Goal: Find specific page/section: Locate a particular part of the current website

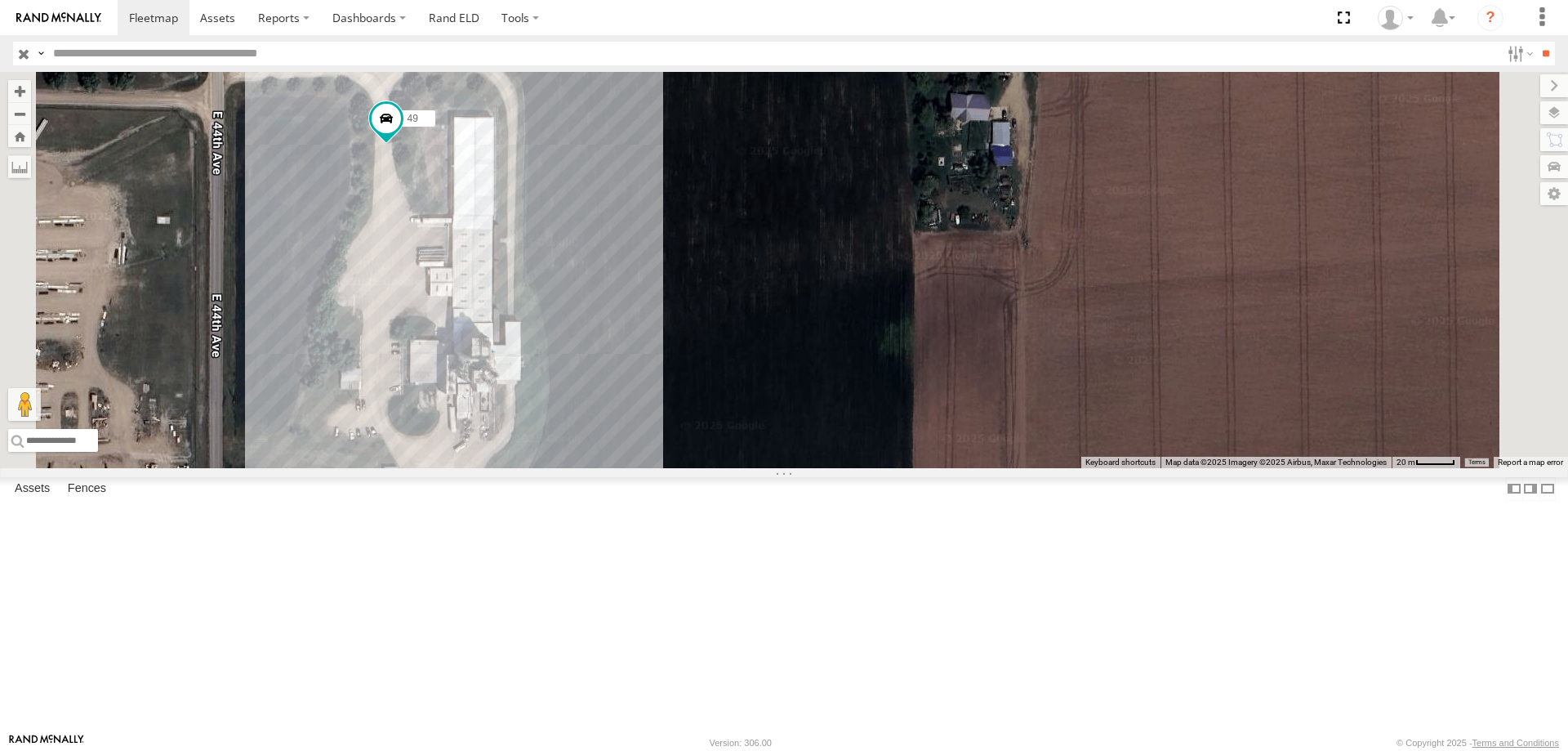
drag, startPoint x: 737, startPoint y: 352, endPoint x: 722, endPoint y: 441, distance: 90.3
click at [722, 441] on div "0055 47 49 545" at bounding box center [784, 270] width 1568 height 396
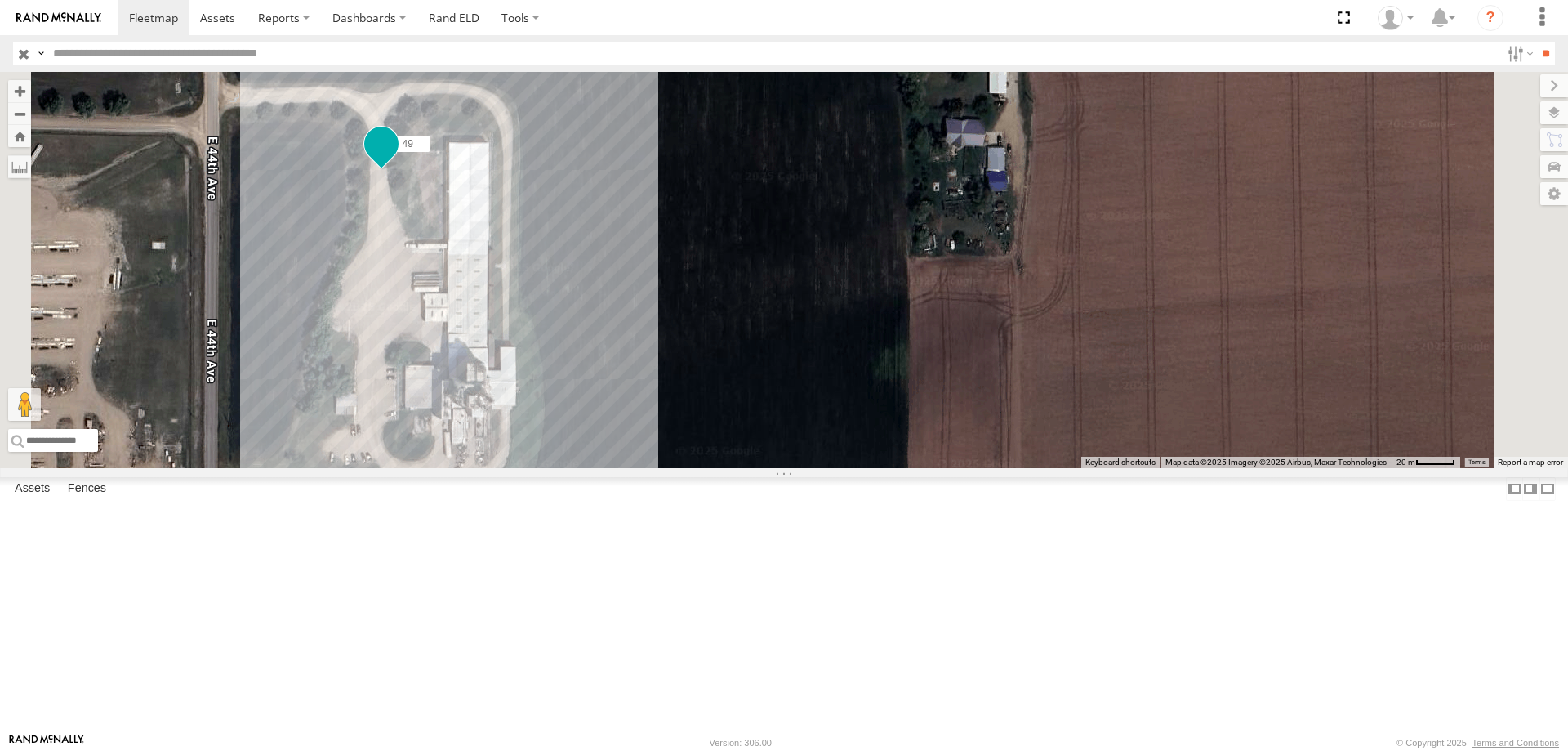
click at [396, 159] on span at bounding box center [381, 143] width 29 height 29
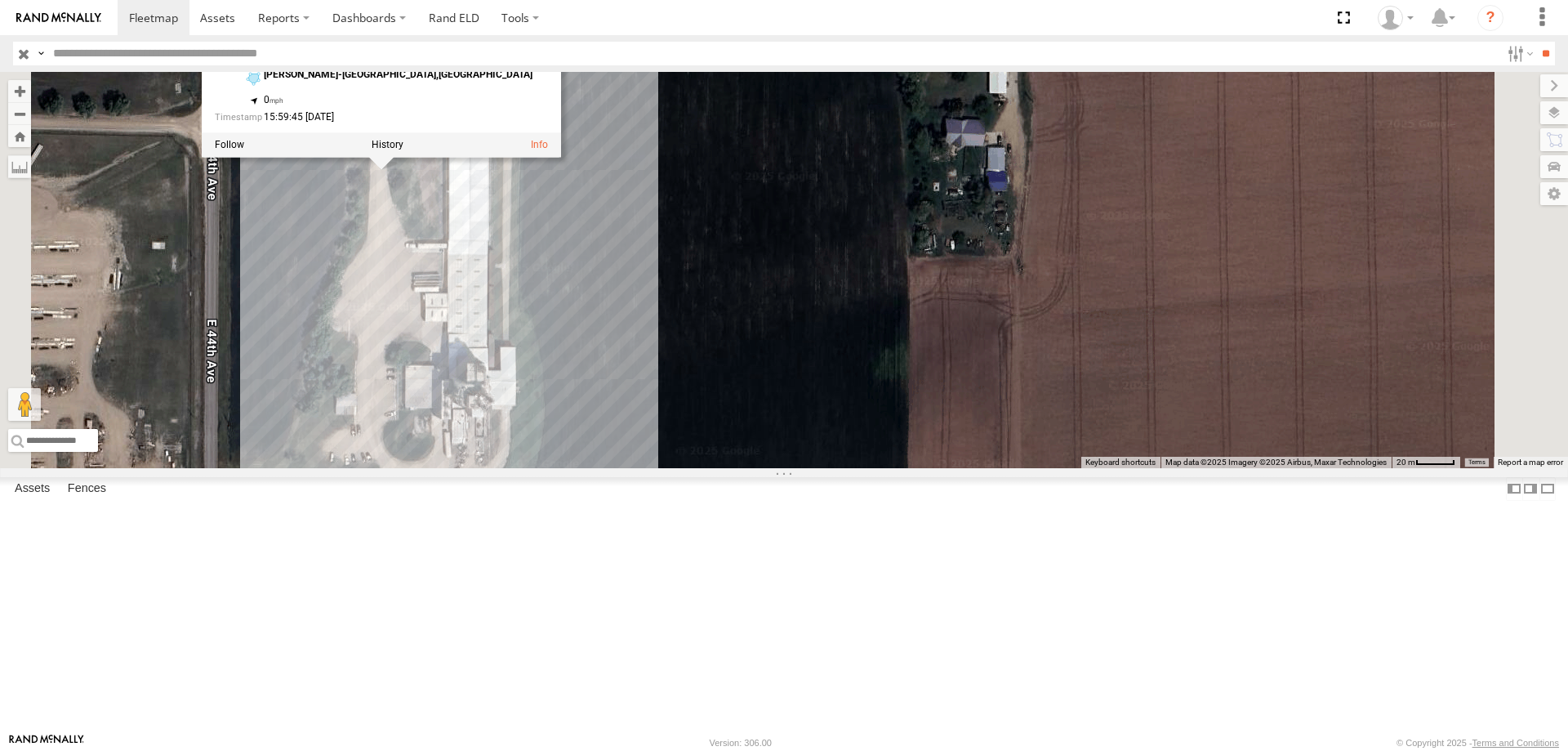
click at [641, 381] on div "0055 47 49 545 49 Tractor [PERSON_NAME]-[GEOGRAPHIC_DATA],NE 41.43758 , -97.270…" at bounding box center [784, 270] width 1568 height 396
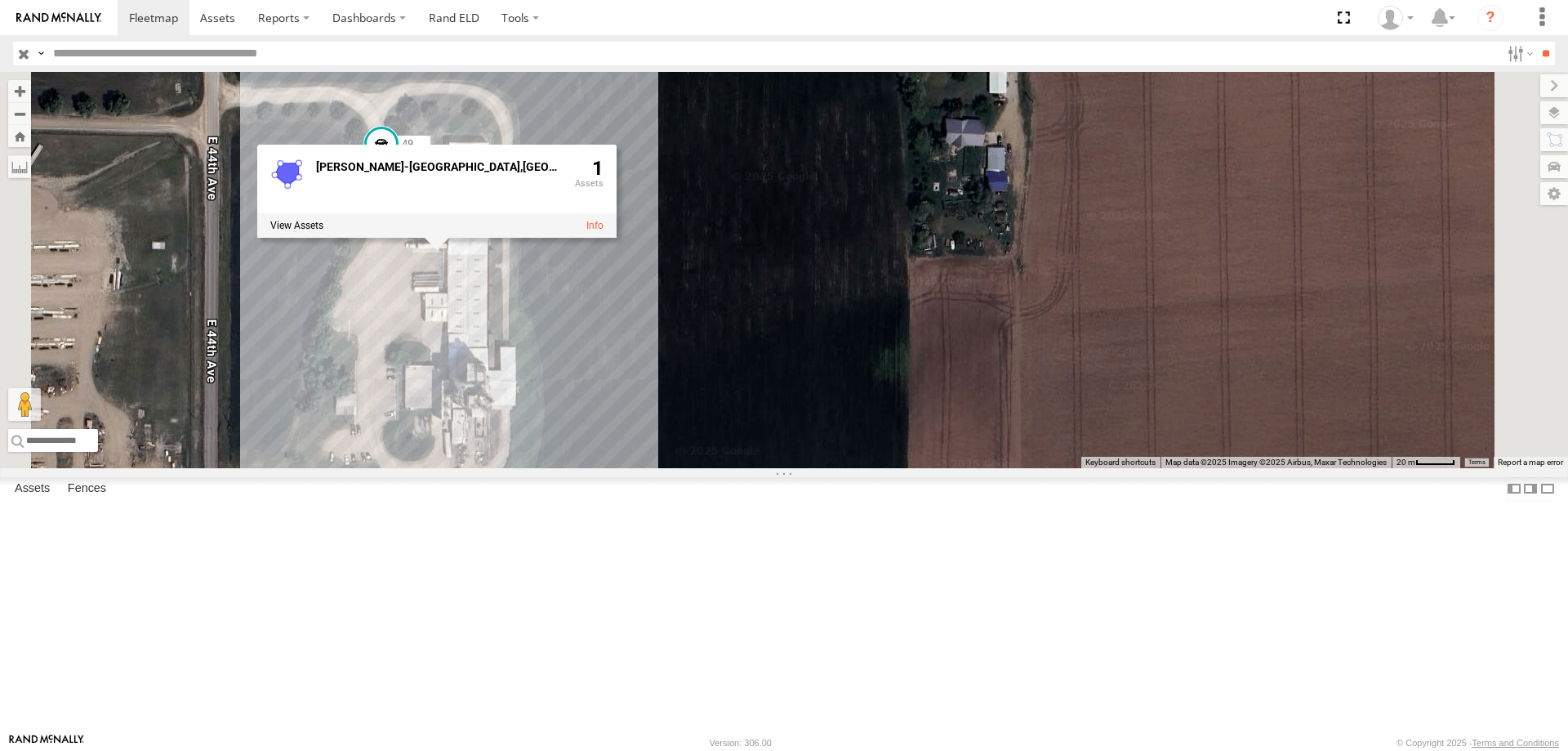
click at [648, 434] on div "0055 47 49 545 [PERSON_NAME]-[GEOGRAPHIC_DATA],[GEOGRAPHIC_DATA] 1" at bounding box center [784, 270] width 1568 height 396
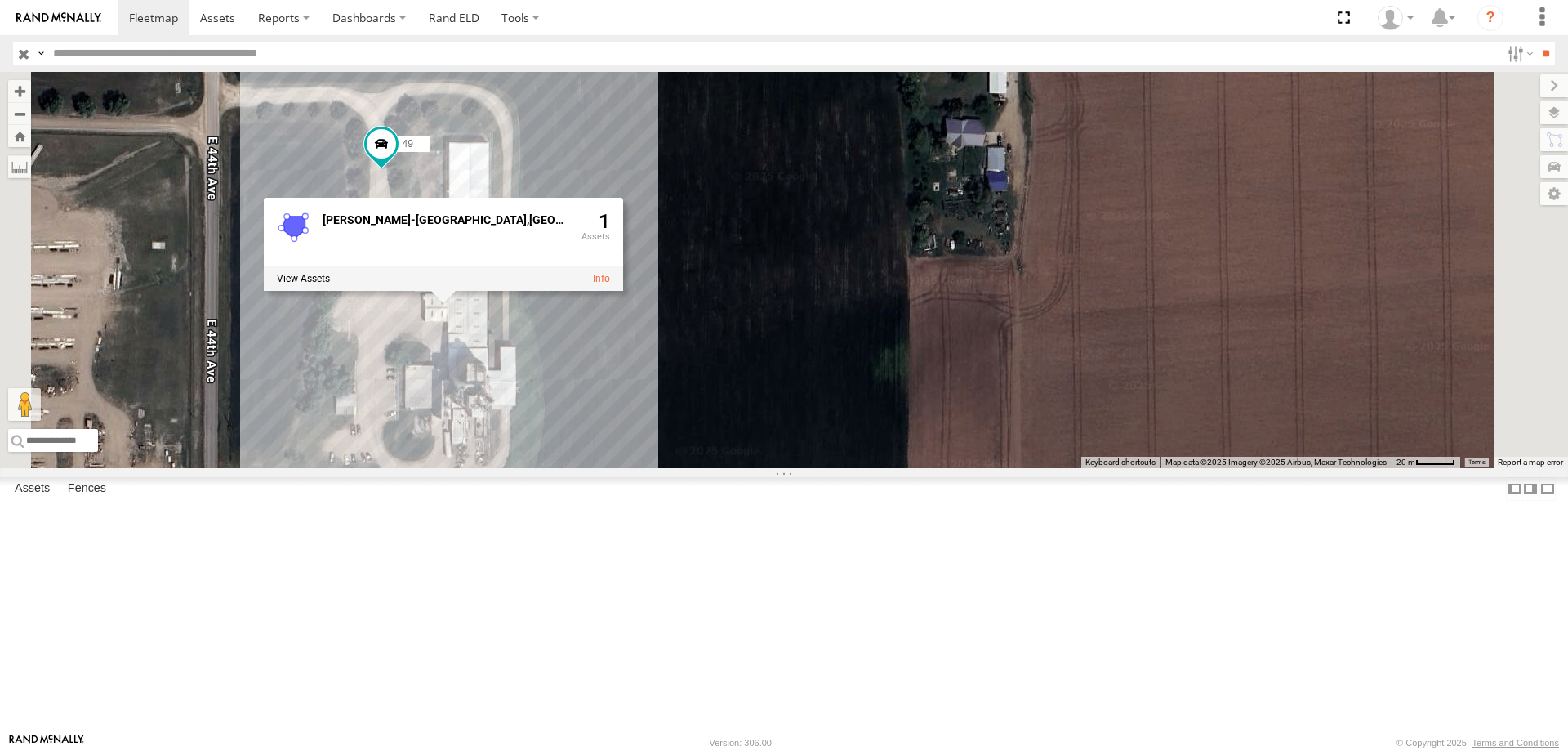
click at [652, 468] on div "0055 47 49 545 [PERSON_NAME]-[GEOGRAPHIC_DATA],[GEOGRAPHIC_DATA] 1" at bounding box center [784, 270] width 1568 height 396
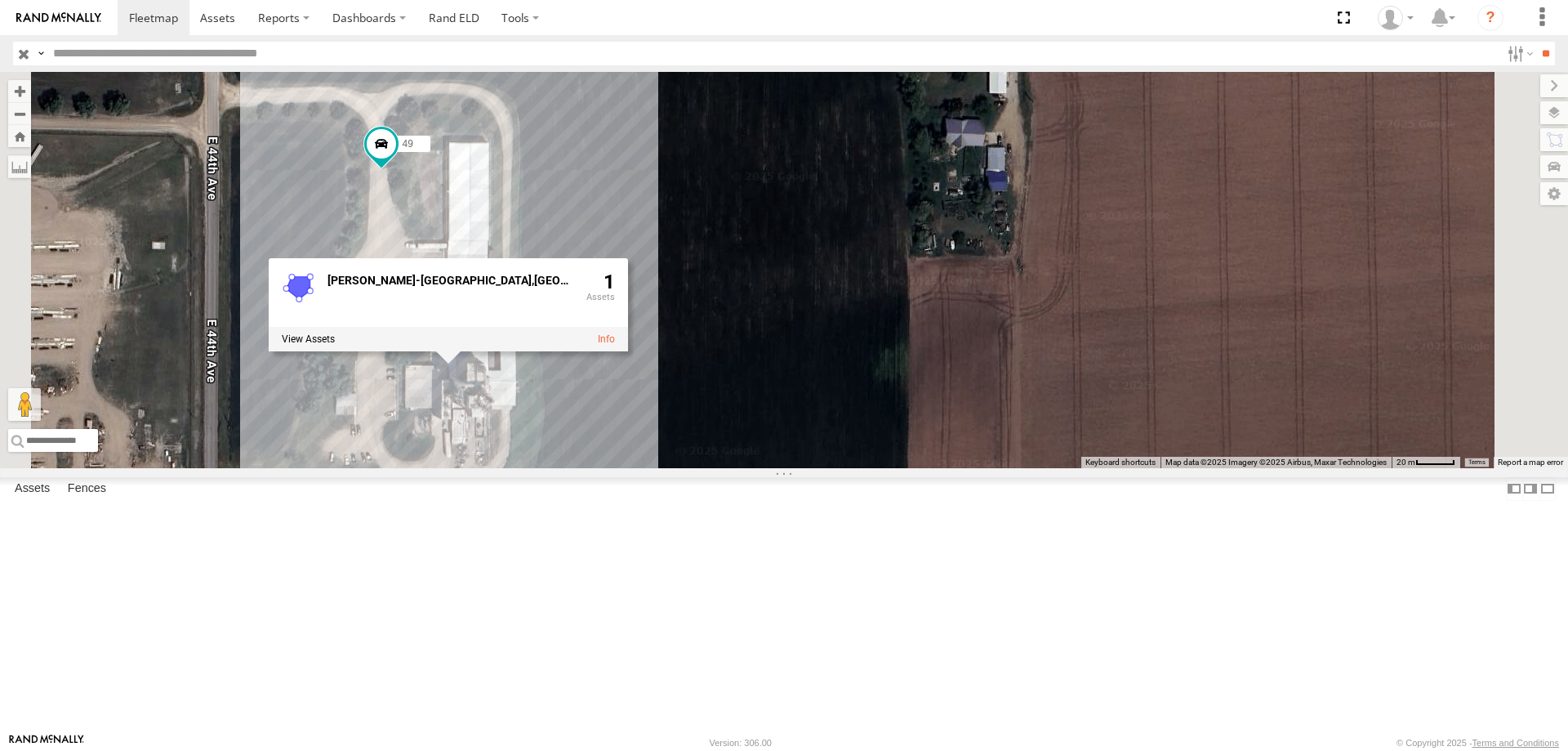
click at [907, 468] on div "0055 47 49 545 [PERSON_NAME]-[GEOGRAPHIC_DATA],[GEOGRAPHIC_DATA] 1" at bounding box center [784, 270] width 1568 height 396
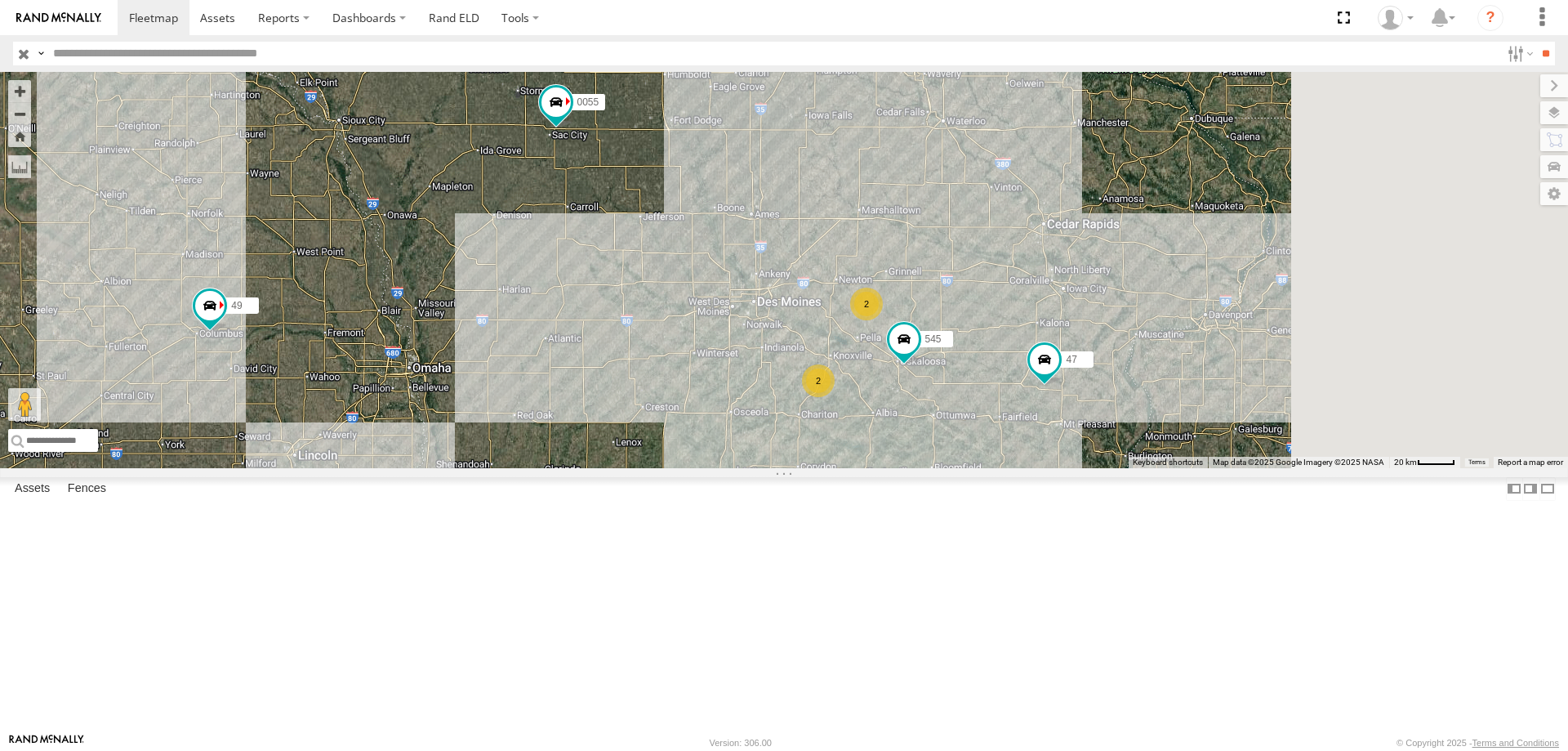
drag, startPoint x: 808, startPoint y: 475, endPoint x: 769, endPoint y: 480, distance: 39.3
click at [769, 468] on div "49 545 0055 2 47 2" at bounding box center [784, 270] width 1568 height 396
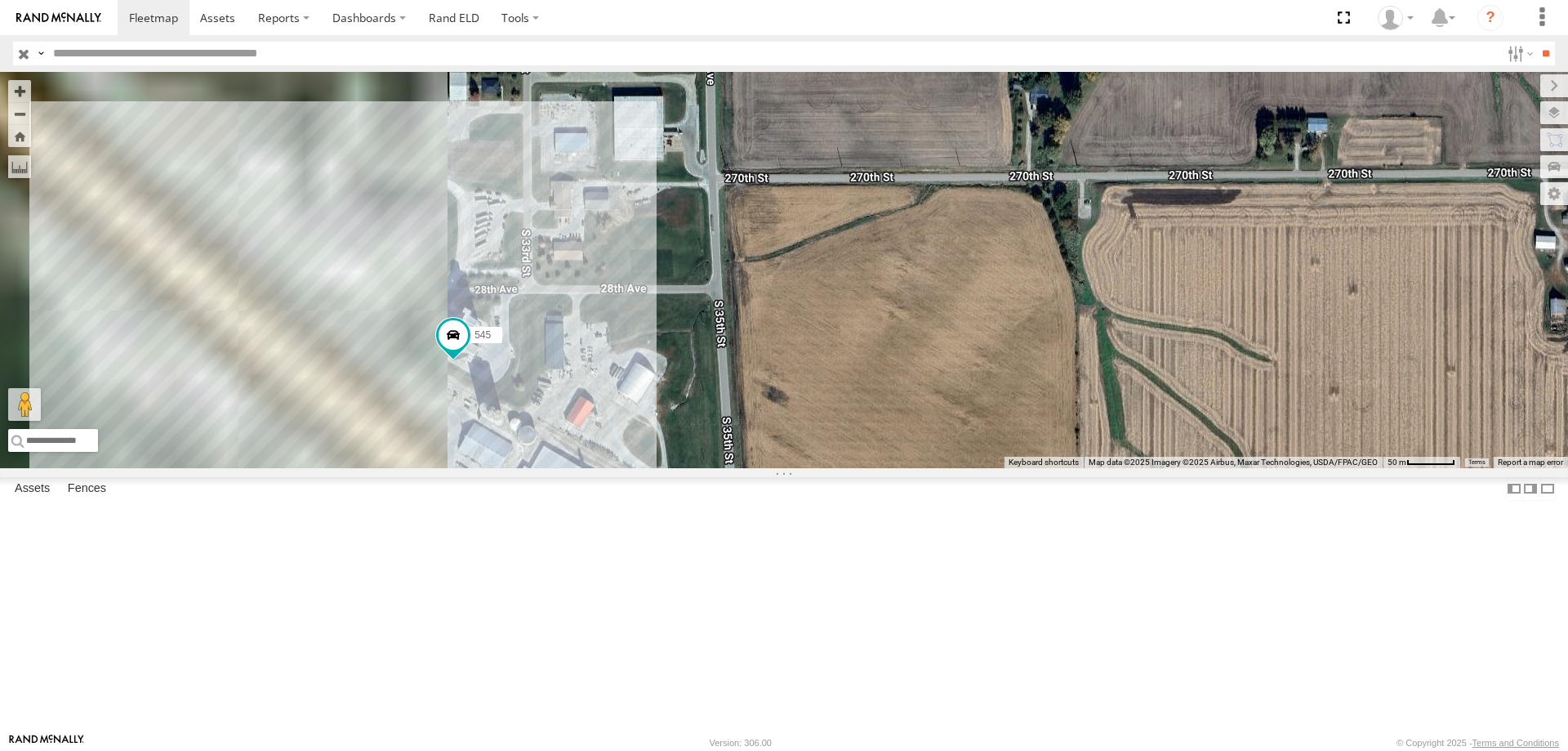
drag, startPoint x: 515, startPoint y: 529, endPoint x: 786, endPoint y: 531, distance: 271.0
click at [786, 468] on div "49 545 0055 47" at bounding box center [784, 270] width 1568 height 396
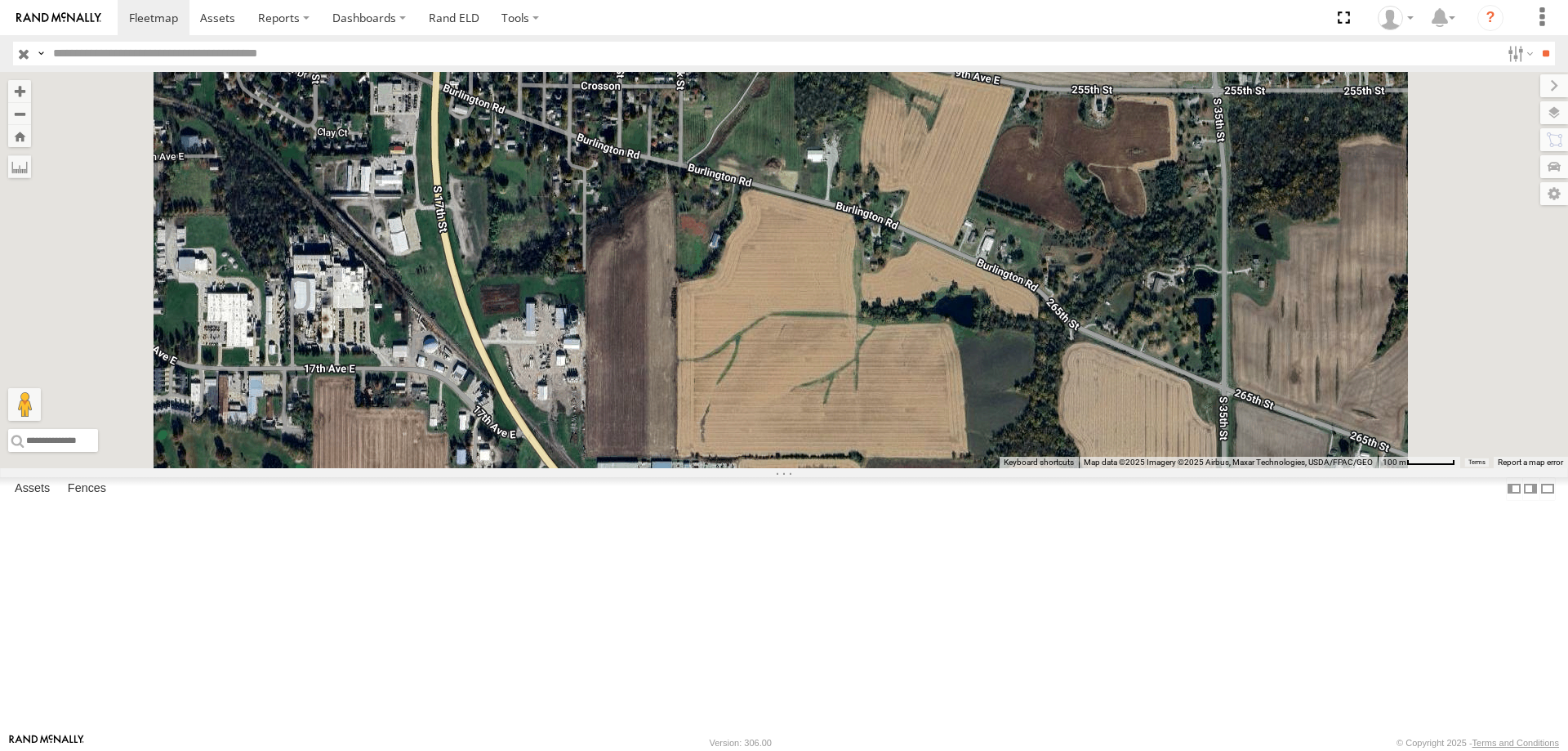
drag, startPoint x: 781, startPoint y: 242, endPoint x: 825, endPoint y: 503, distance: 264.7
click at [825, 468] on div "49 545 0055 47" at bounding box center [784, 270] width 1568 height 396
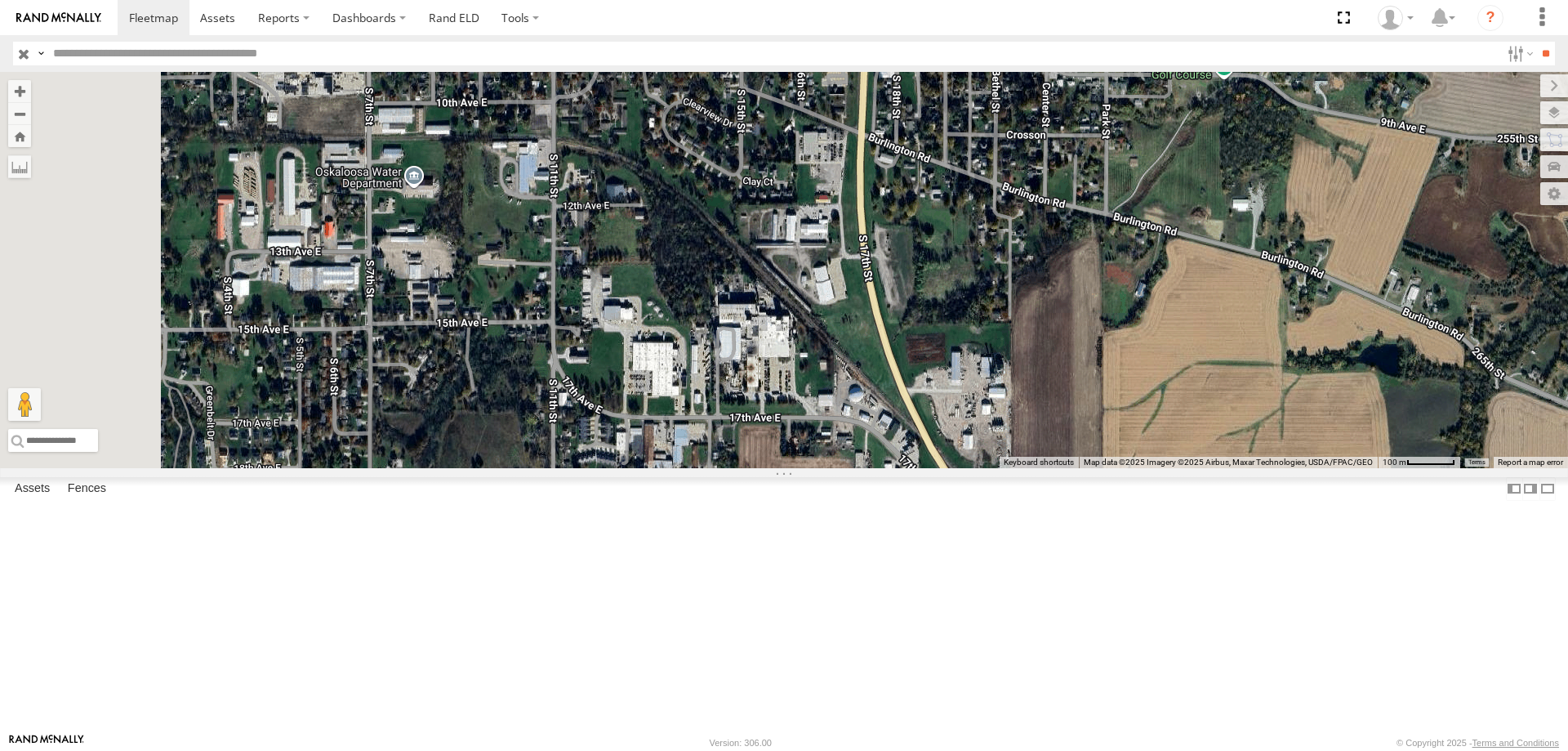
drag, startPoint x: 588, startPoint y: 499, endPoint x: 996, endPoint y: 534, distance: 409.5
click at [996, 468] on div "49 545 0055 47" at bounding box center [784, 270] width 1568 height 396
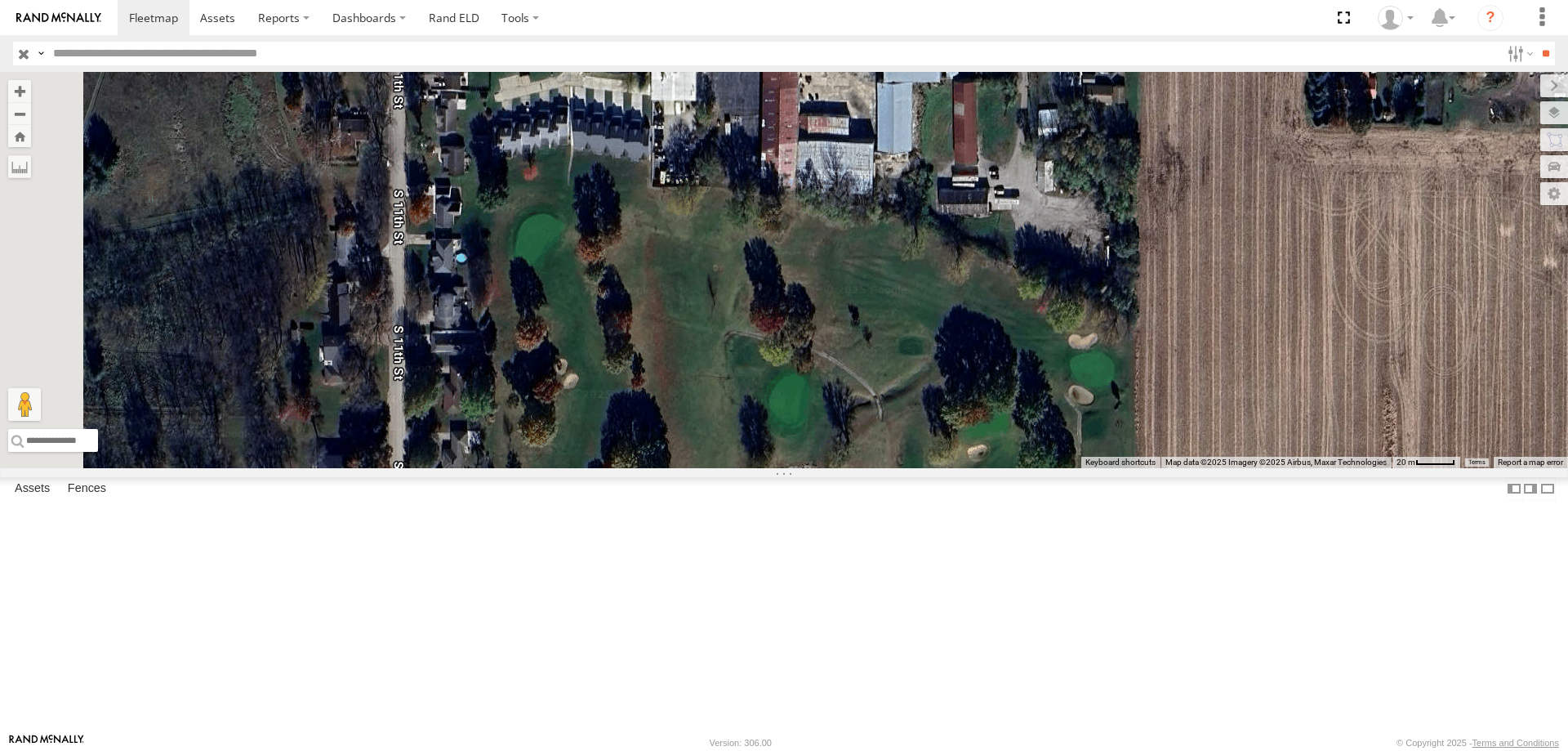
drag, startPoint x: 703, startPoint y: 622, endPoint x: 985, endPoint y: 443, distance: 334.0
click at [985, 443] on div "49 545 0055 47" at bounding box center [784, 270] width 1568 height 396
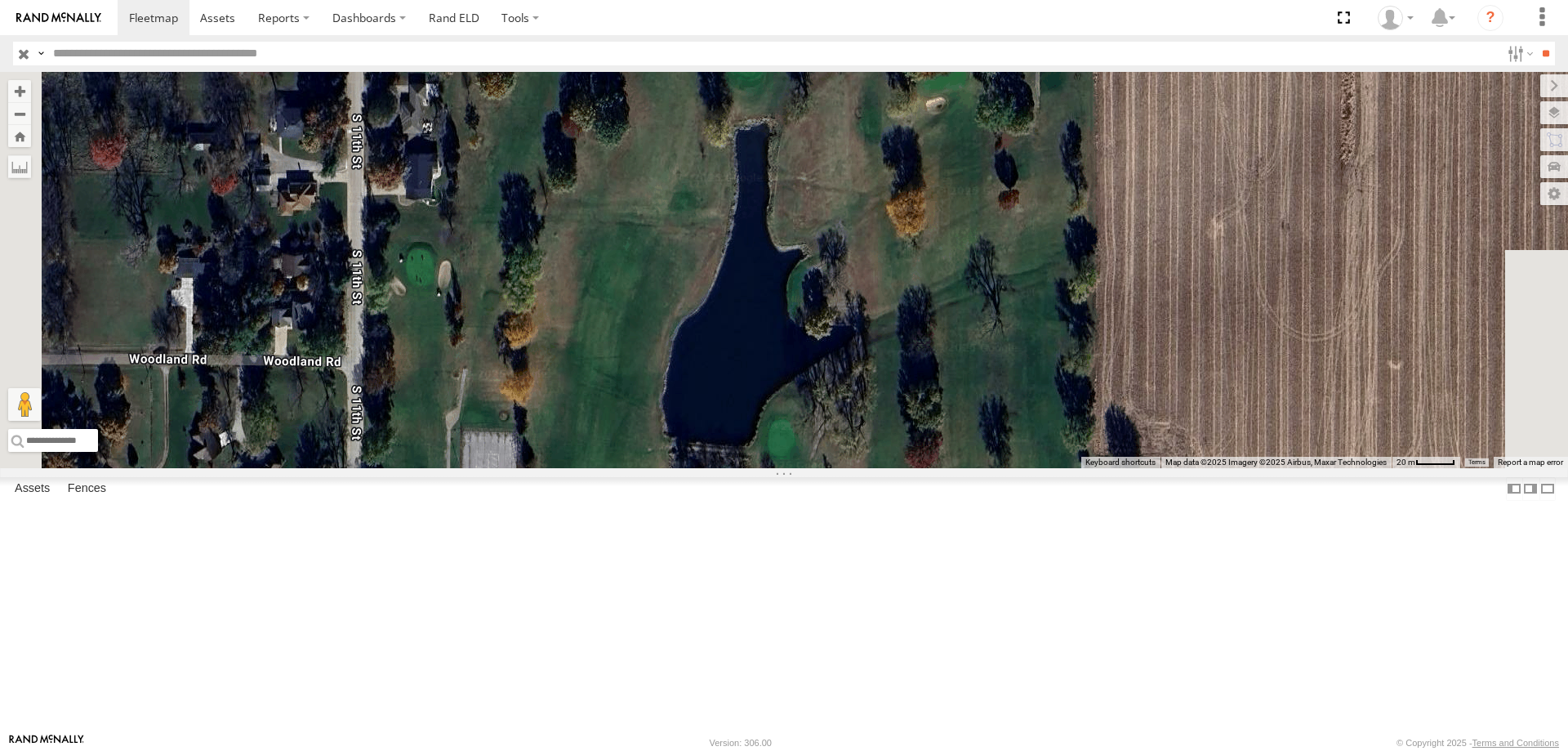
drag, startPoint x: 979, startPoint y: 586, endPoint x: 937, endPoint y: 236, distance: 352.5
click at [937, 236] on div "49 545 0055 47" at bounding box center [784, 270] width 1568 height 396
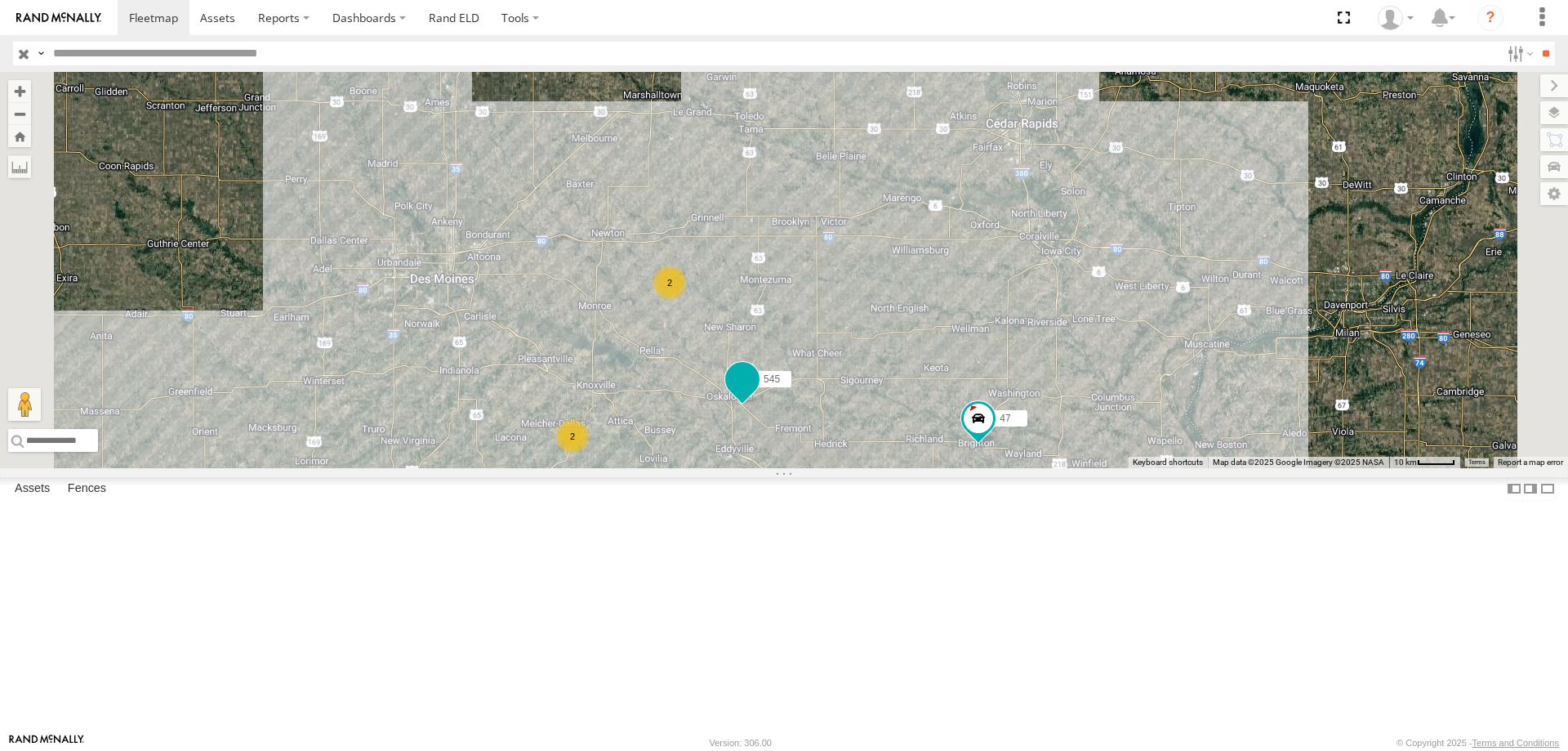
click at [757, 394] on span at bounding box center [742, 379] width 29 height 29
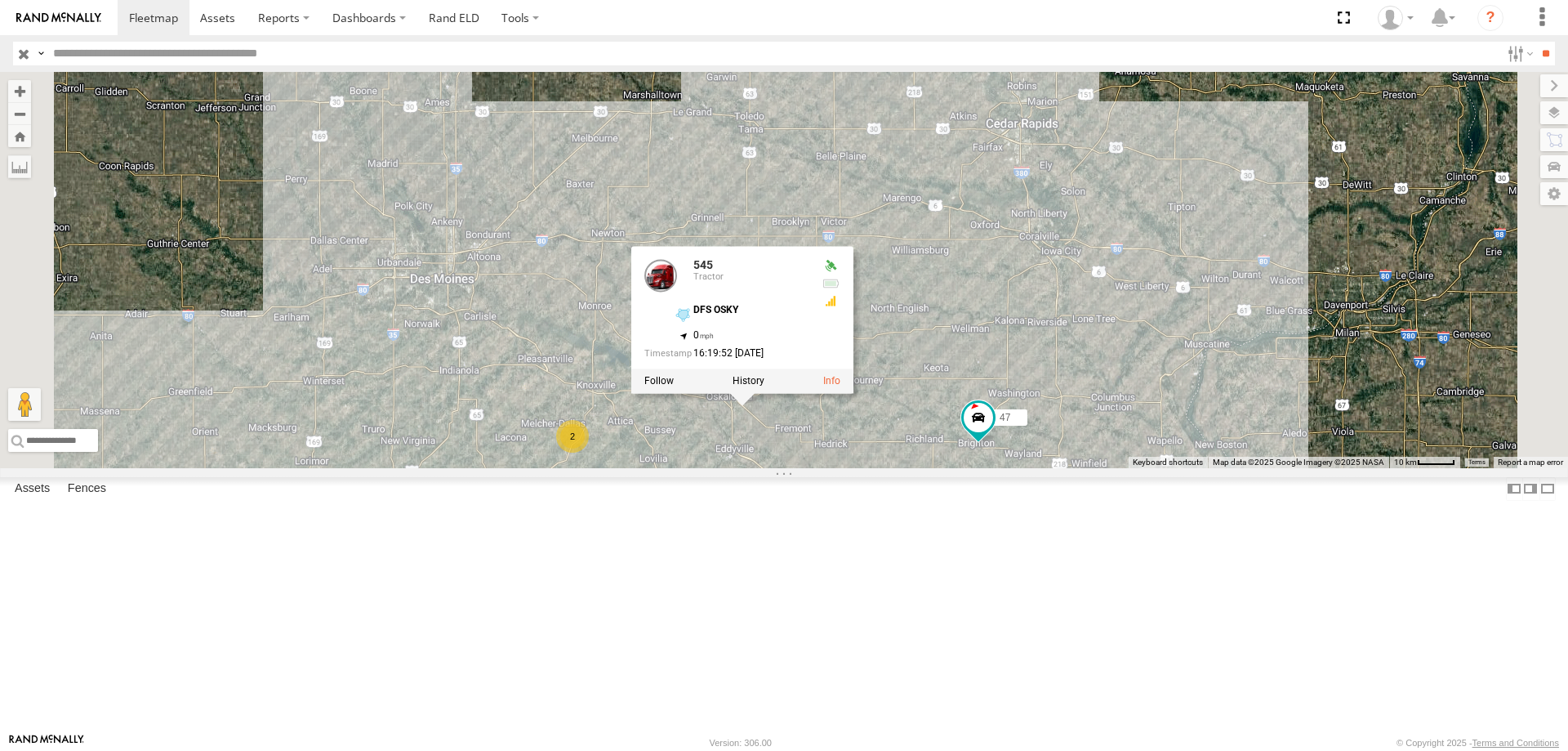
click at [895, 468] on div "0055 47 49 545 2 2 545 Tractor DFS OSKY 41.26899 , -92.60632 0 16:19:52 [DATE]" at bounding box center [784, 270] width 1568 height 396
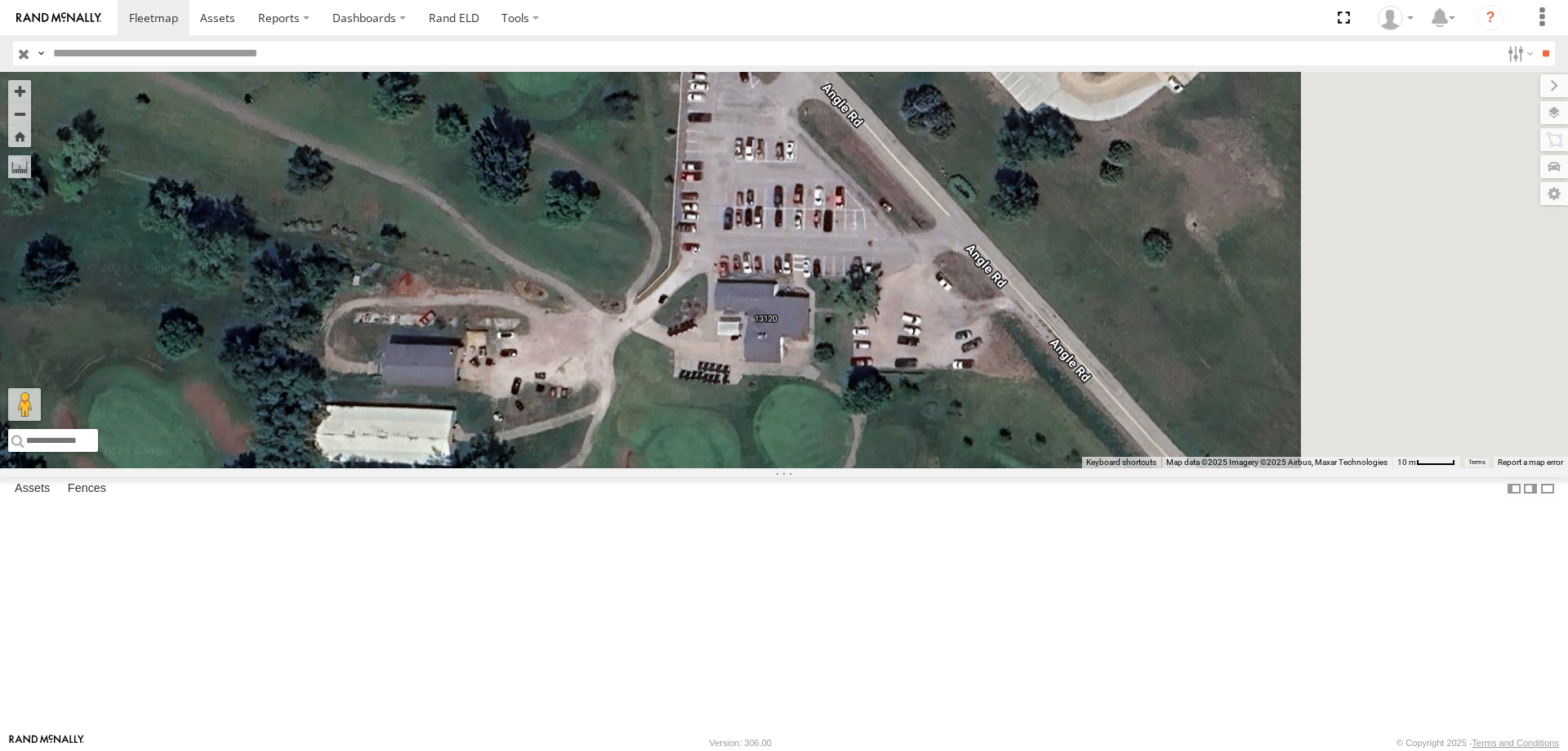
drag, startPoint x: 1140, startPoint y: 496, endPoint x: 898, endPoint y: 500, distance: 242.0
click at [898, 468] on div "545 0055 47 49" at bounding box center [784, 270] width 1568 height 396
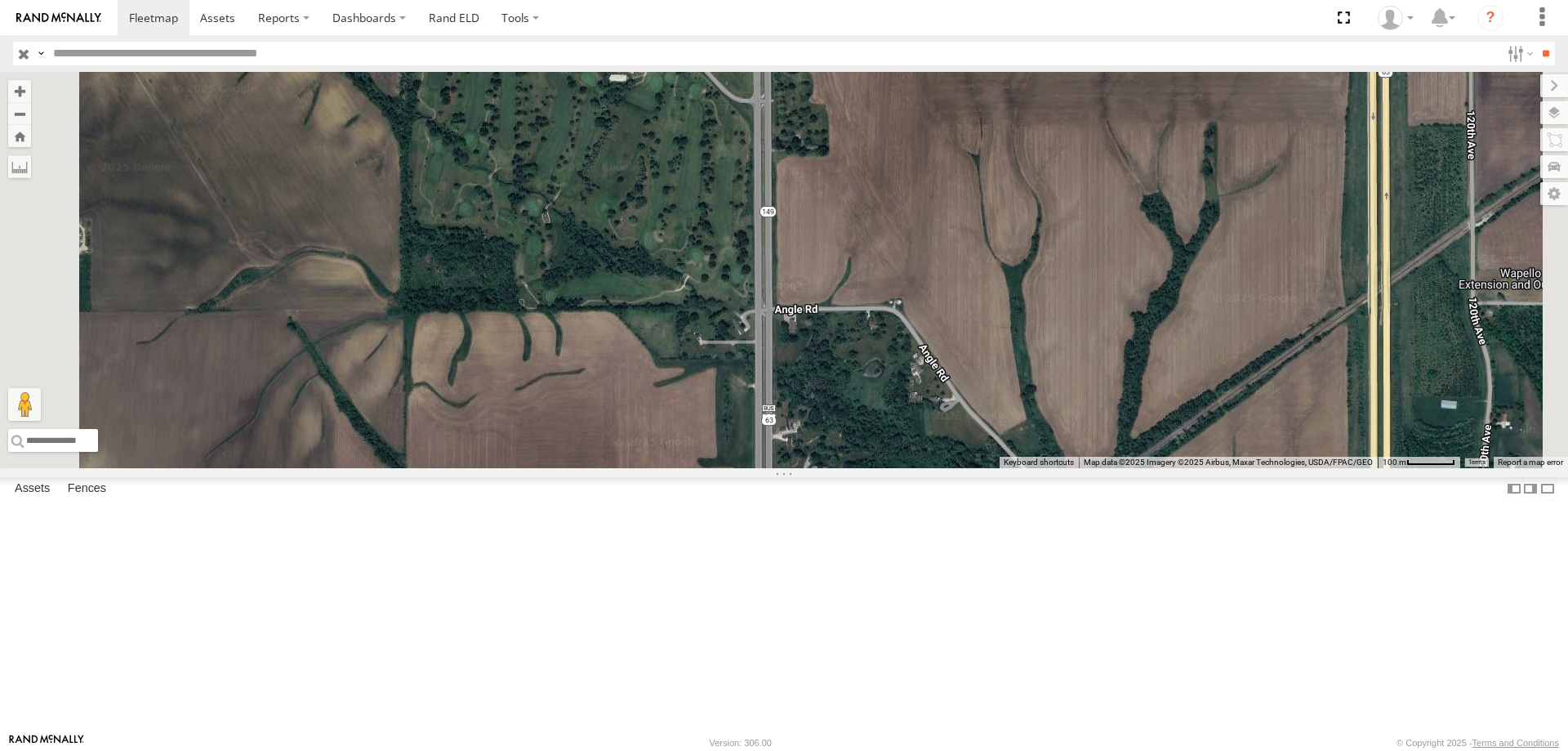
drag, startPoint x: 900, startPoint y: 623, endPoint x: 886, endPoint y: 318, distance: 305.3
click at [886, 318] on div "545 0055 47 49" at bounding box center [784, 270] width 1568 height 396
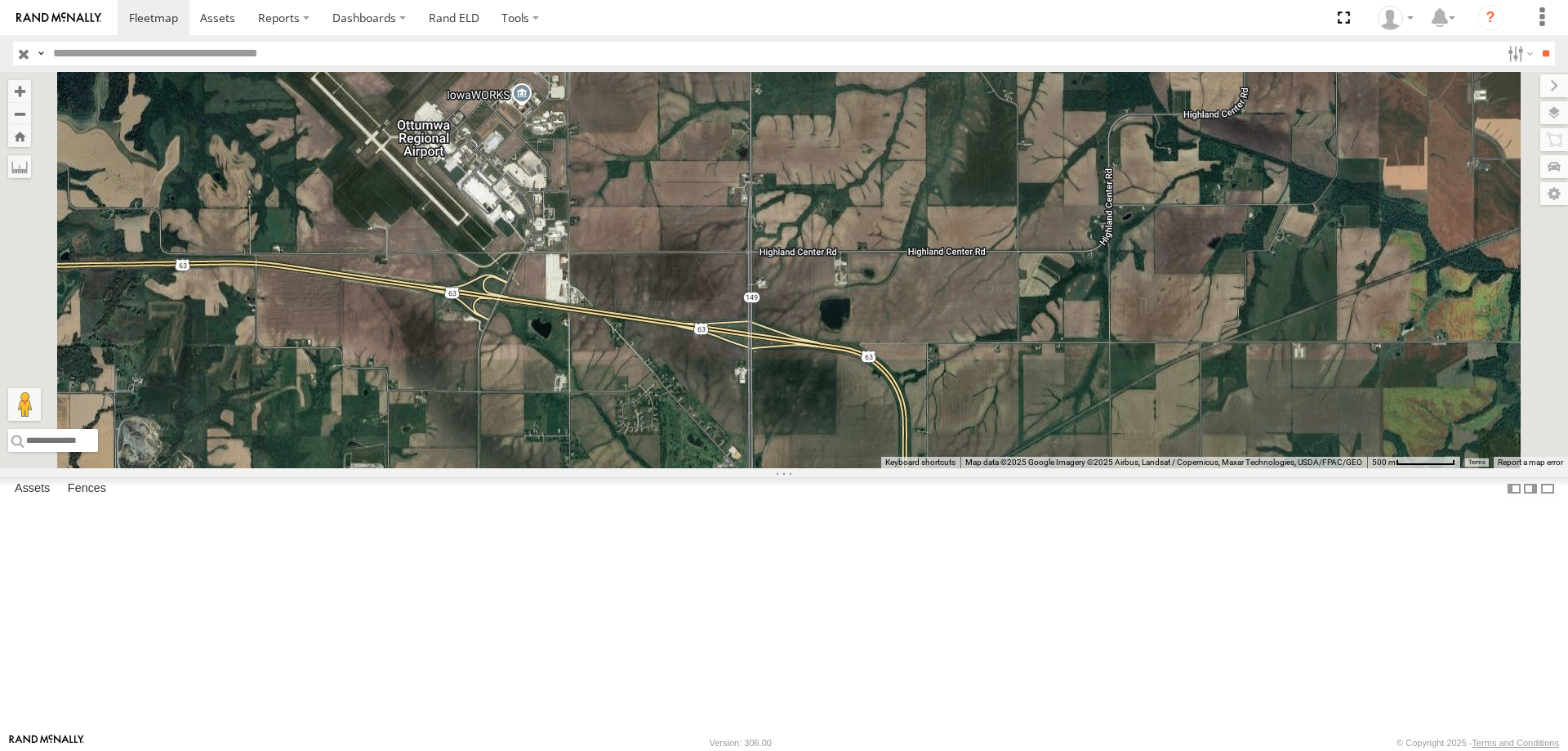
drag, startPoint x: 680, startPoint y: 347, endPoint x: 771, endPoint y: 481, distance: 162.0
click at [771, 468] on div "545 0055 47 49" at bounding box center [784, 270] width 1568 height 396
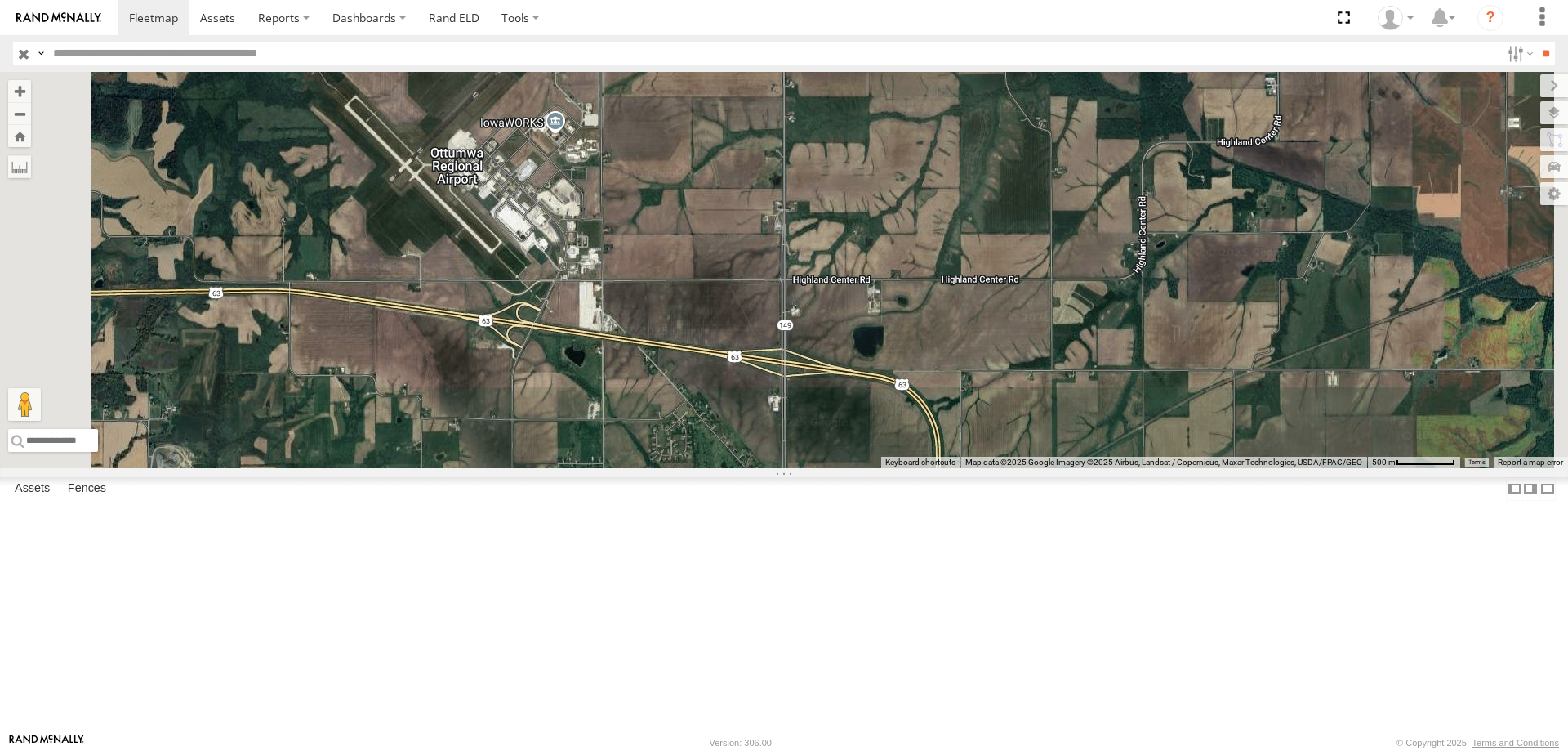
drag, startPoint x: 620, startPoint y: 351, endPoint x: 691, endPoint y: 408, distance: 91.0
click at [691, 408] on div "545 0055 47 49" at bounding box center [784, 270] width 1568 height 396
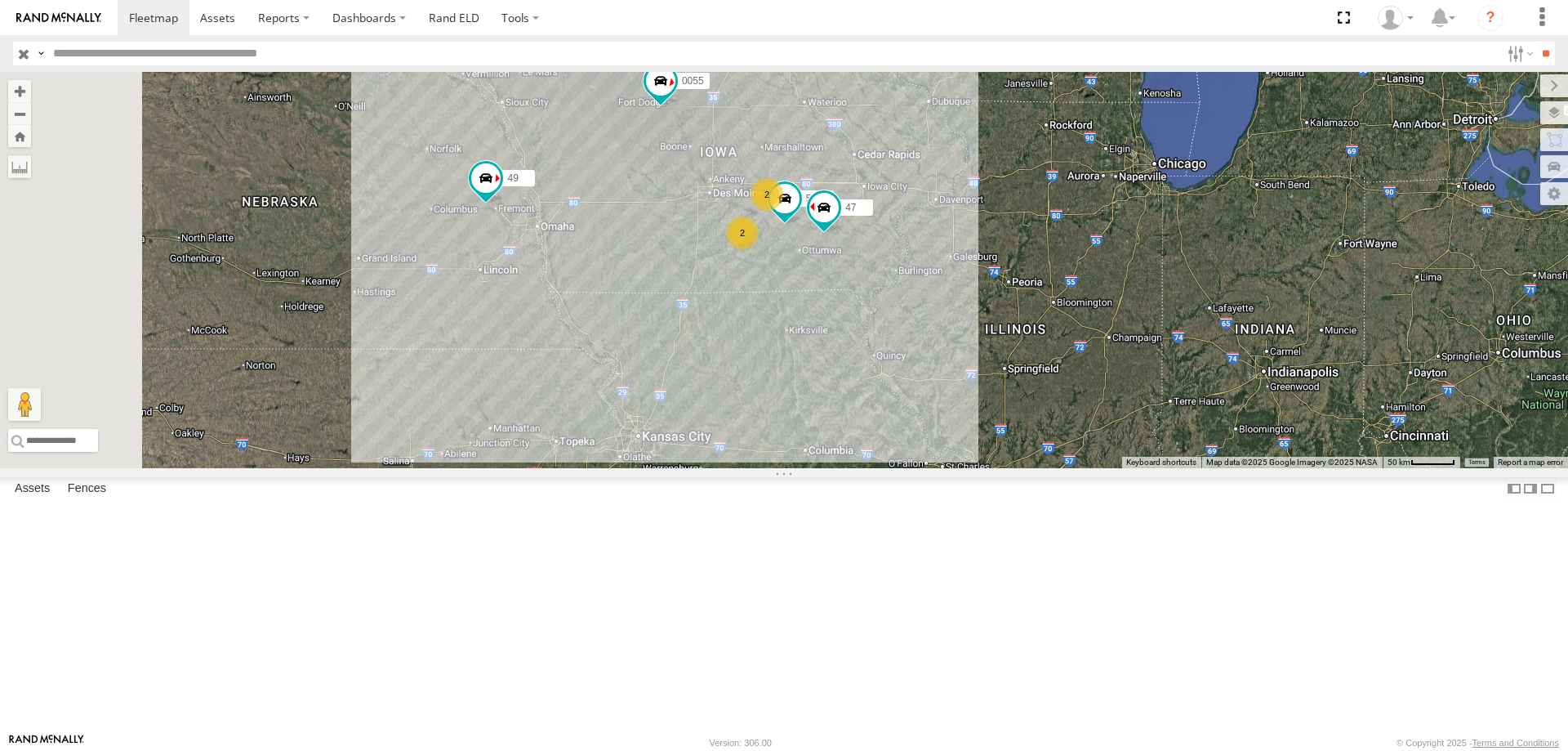
drag, startPoint x: 885, startPoint y: 173, endPoint x: 961, endPoint y: 266, distance: 120.1
click at [961, 266] on div "545 0055 47 49 2 2" at bounding box center [784, 270] width 1568 height 396
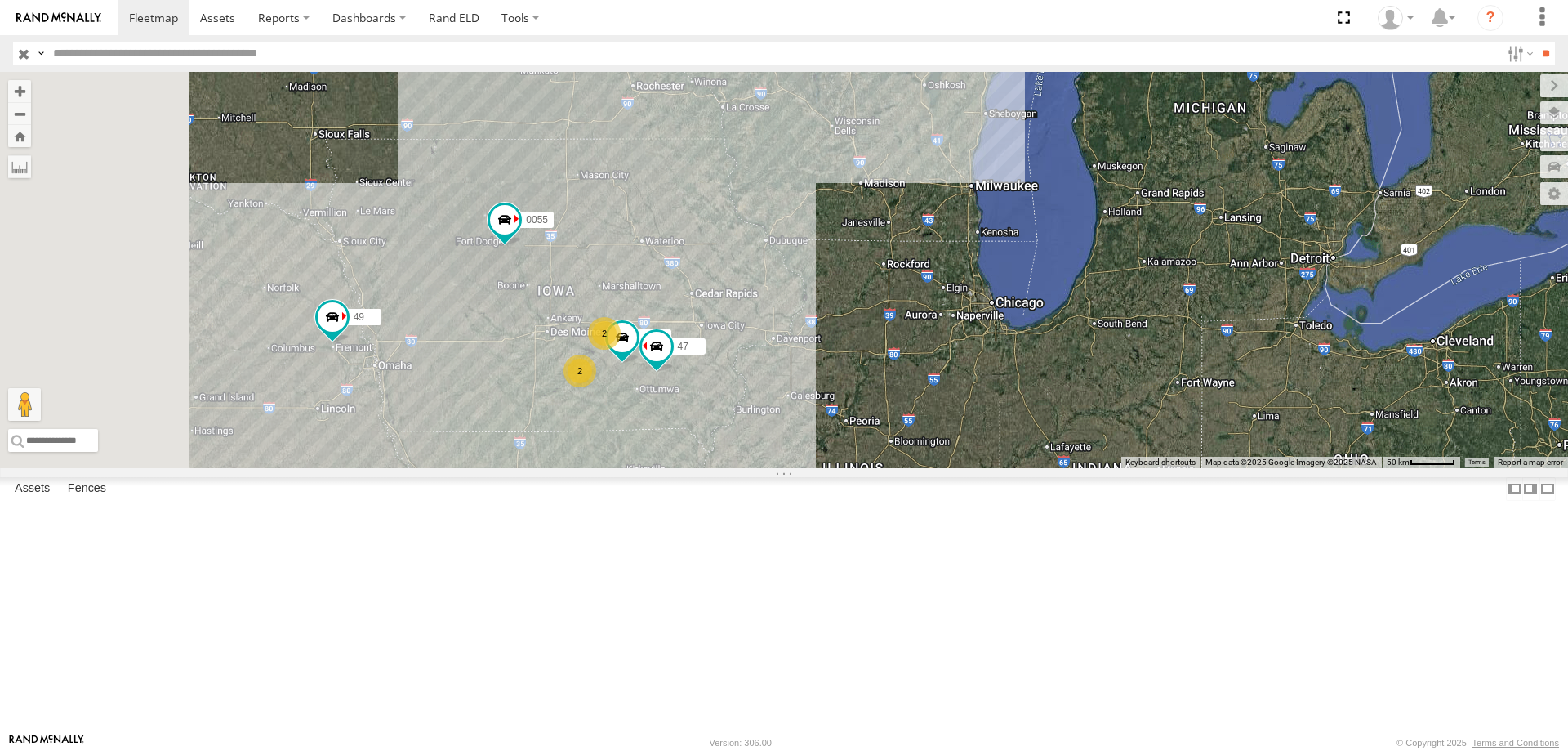
drag, startPoint x: 629, startPoint y: 485, endPoint x: 719, endPoint y: 536, distance: 103.4
click at [719, 468] on div "0055 49 545 2 47 2" at bounding box center [784, 270] width 1568 height 396
